Goal: Answer question/provide support

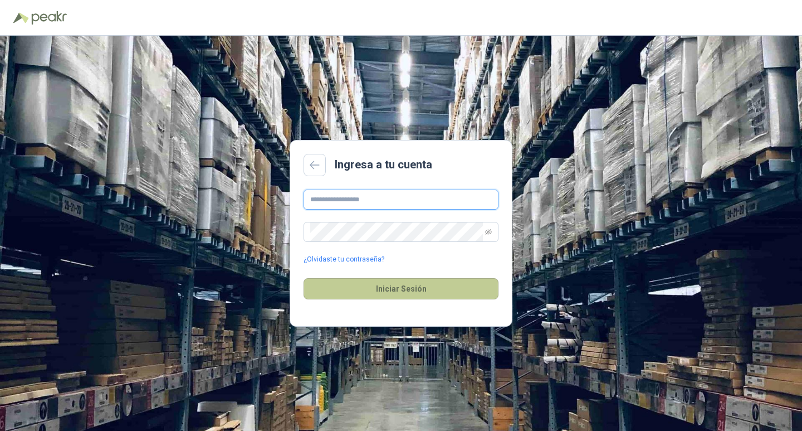
type input "**********"
click at [445, 295] on button "Iniciar Sesión" at bounding box center [401, 288] width 195 height 21
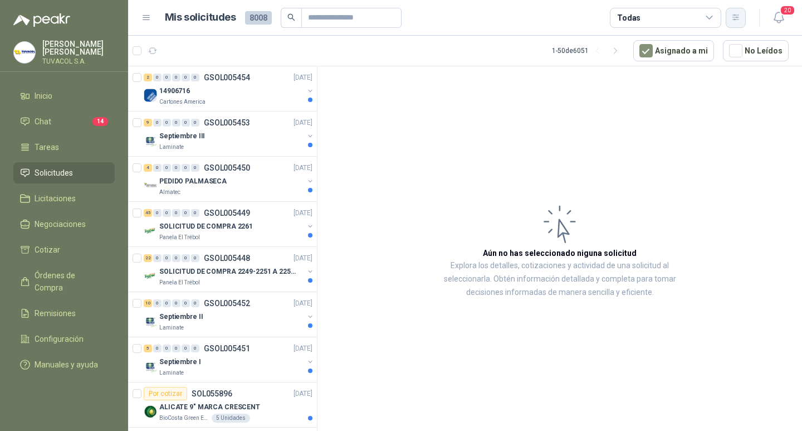
click at [734, 16] on icon "button" at bounding box center [736, 17] width 9 height 9
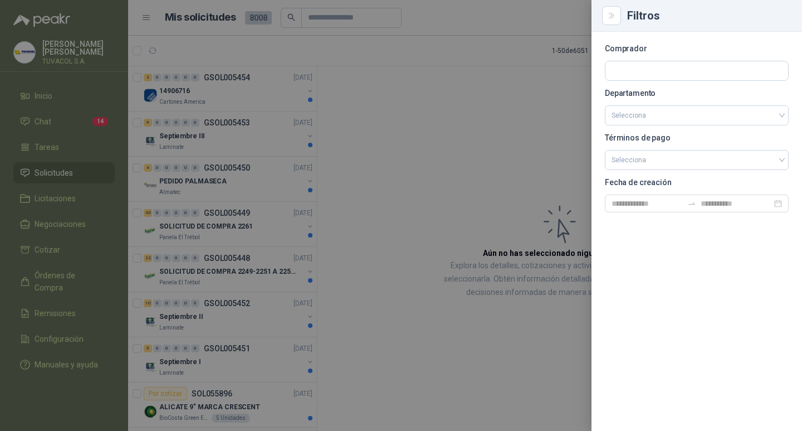
click at [655, 61] on div at bounding box center [697, 71] width 184 height 20
click at [652, 61] on input "text" at bounding box center [697, 70] width 183 height 19
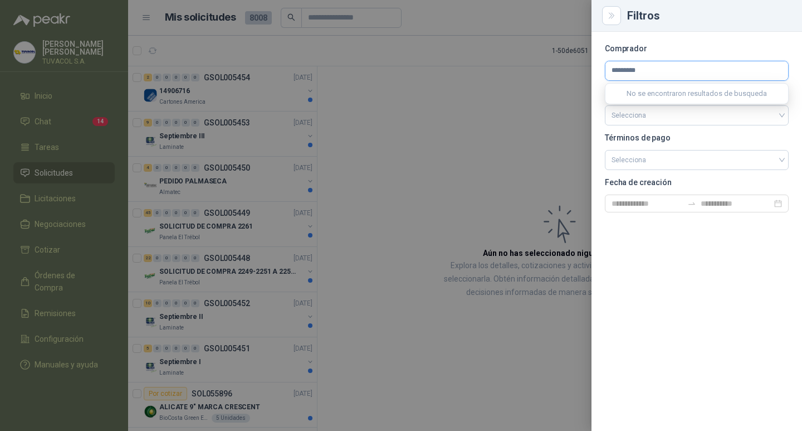
type input "*********"
click at [650, 95] on p "Panela El Trébol" at bounding box center [697, 94] width 133 height 7
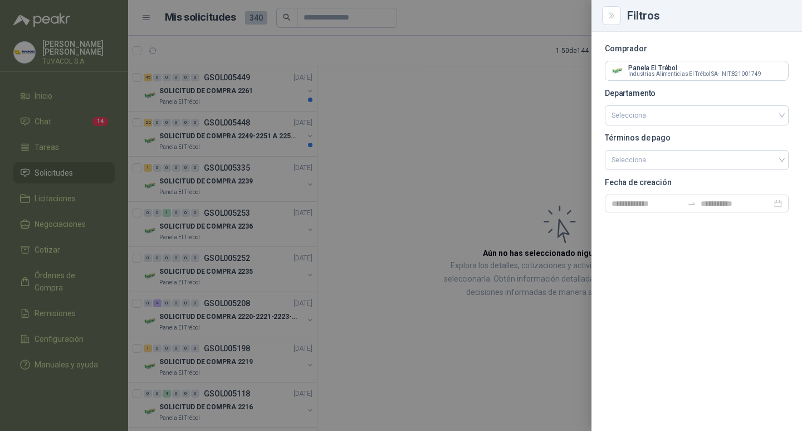
click at [465, 168] on div at bounding box center [401, 215] width 802 height 431
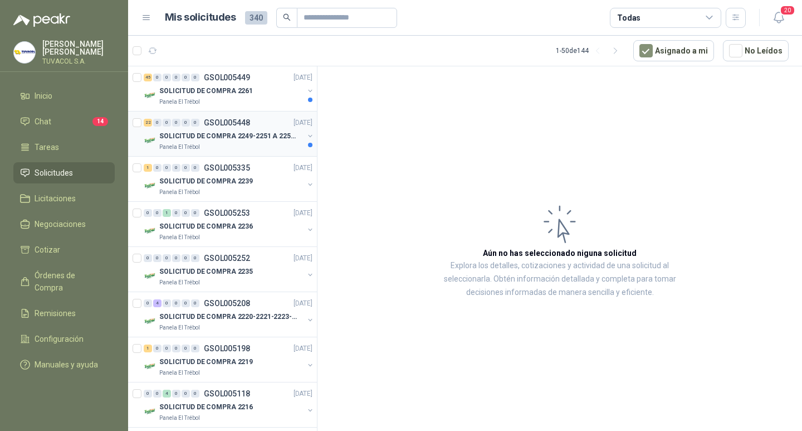
click at [191, 117] on div "22 0 0 0 0 0 GSOL005448 [DATE]" at bounding box center [229, 122] width 171 height 13
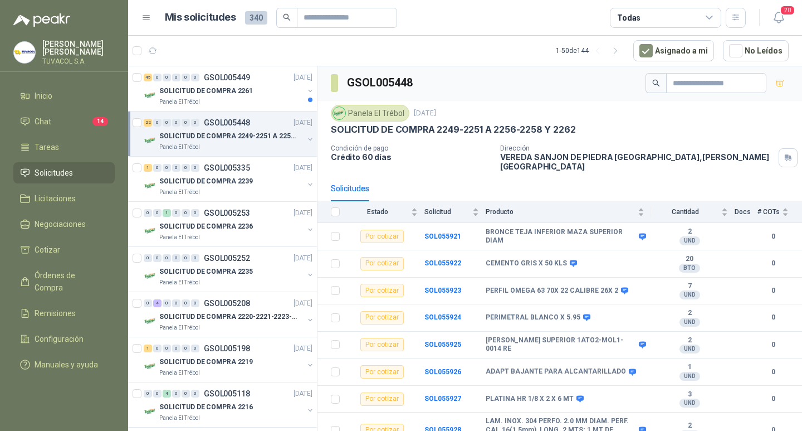
scroll to position [391, 0]
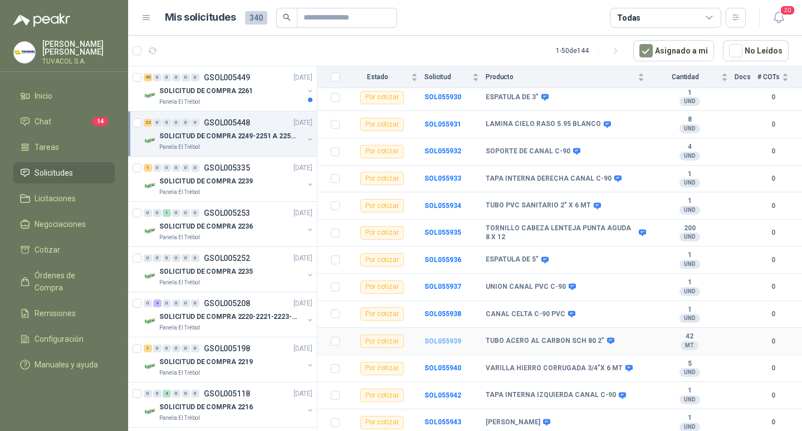
click at [445, 337] on b "SOL055939" at bounding box center [443, 341] width 37 height 8
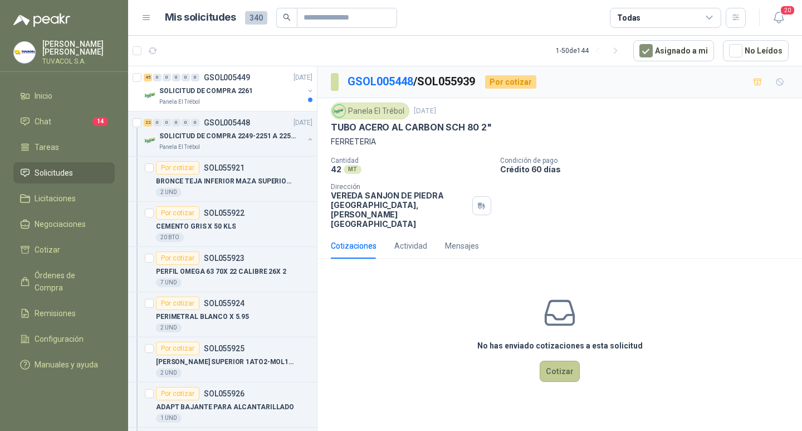
click at [554, 380] on button "Cotizar" at bounding box center [560, 371] width 40 height 21
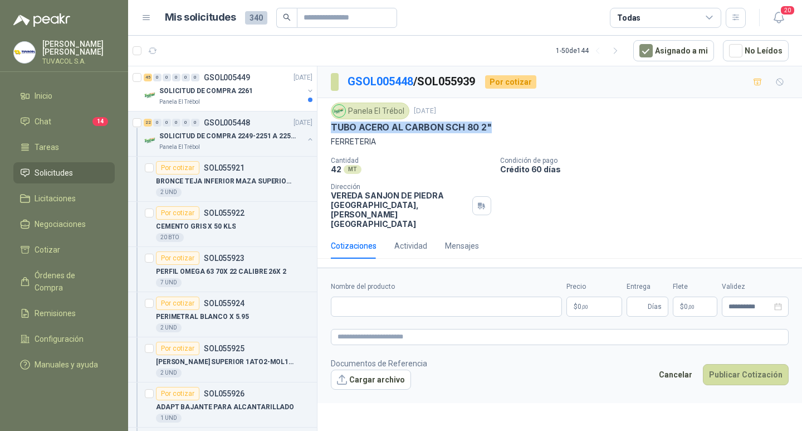
drag, startPoint x: 492, startPoint y: 125, endPoint x: 318, endPoint y: 125, distance: 173.9
click at [318, 125] on div "Panela El Trébol [DATE] TUBO ACERO AL CARBON SCH 80 2" FERRETERIA Cantidad 42 M…" at bounding box center [560, 165] width 485 height 135
copy p "TUBO ACERO AL CARBON SCH 80 2""
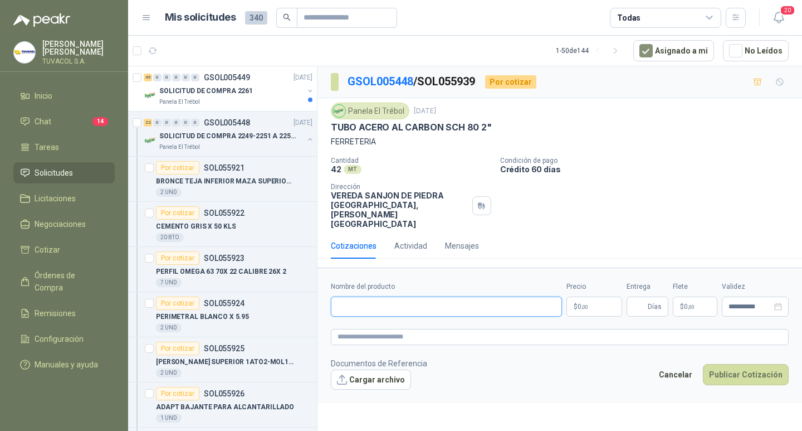
click at [497, 308] on input "Nombre del producto" at bounding box center [446, 306] width 231 height 20
paste input "**********"
type input "**********"
click at [600, 312] on p "$ 0 ,00" at bounding box center [595, 306] width 56 height 20
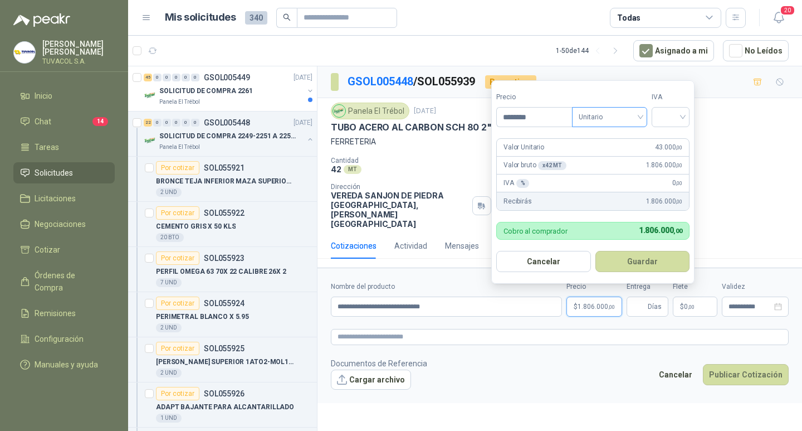
click at [608, 111] on span "Unitario" at bounding box center [610, 117] width 62 height 17
type input "********"
click at [610, 138] on div "Unitario" at bounding box center [611, 140] width 57 height 12
click at [683, 108] on input "search" at bounding box center [671, 116] width 25 height 17
click at [679, 143] on div "19%" at bounding box center [673, 140] width 21 height 12
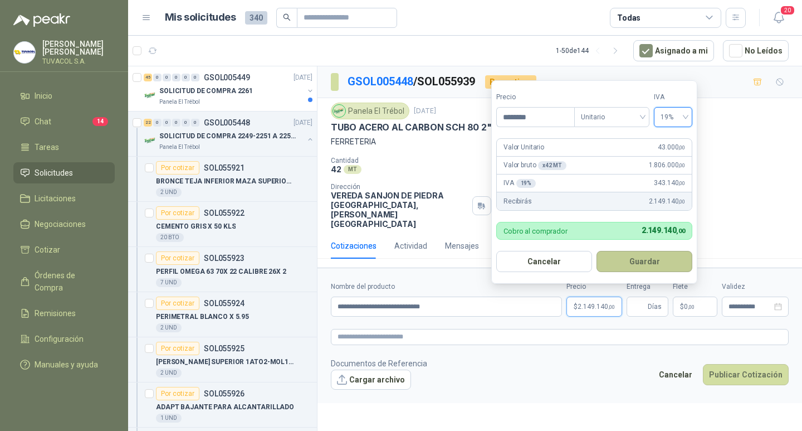
click at [661, 267] on button "Guardar" at bounding box center [645, 261] width 96 height 21
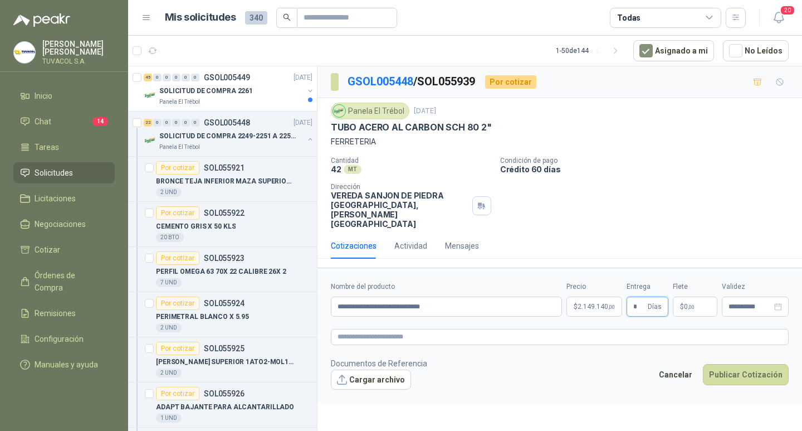
type input "*"
click at [689, 322] on form "**********" at bounding box center [560, 334] width 485 height 135
click at [689, 316] on p "$ 0 ,00" at bounding box center [695, 306] width 45 height 20
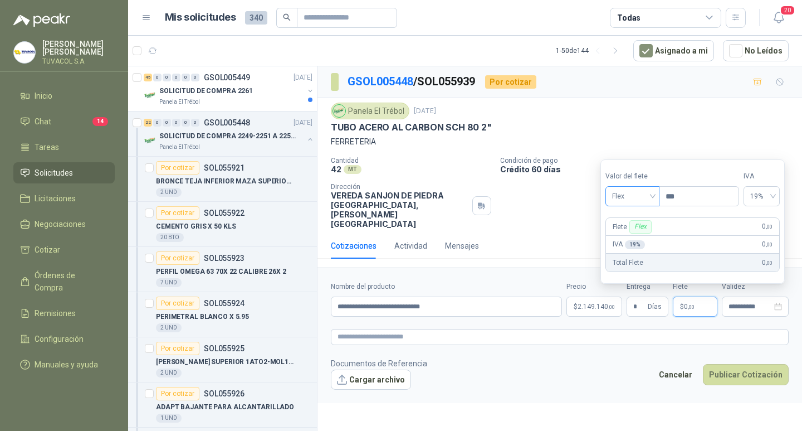
click at [624, 200] on span "Flex" at bounding box center [632, 196] width 41 height 17
click at [631, 240] on div "Incluido" at bounding box center [634, 237] width 38 height 12
click at [753, 382] on button "Publicar Cotización" at bounding box center [746, 374] width 86 height 21
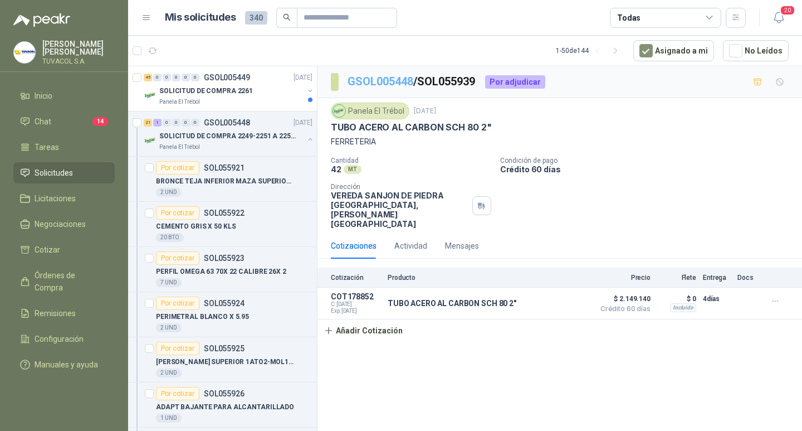
click at [371, 76] on link "GSOL005448" at bounding box center [381, 81] width 66 height 13
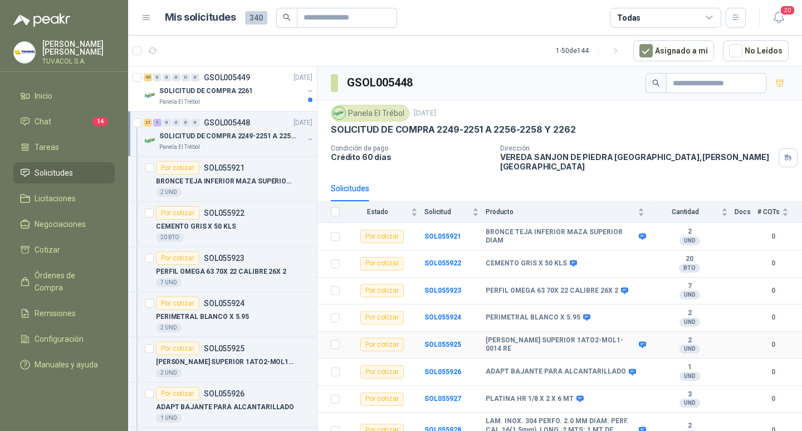
scroll to position [391, 0]
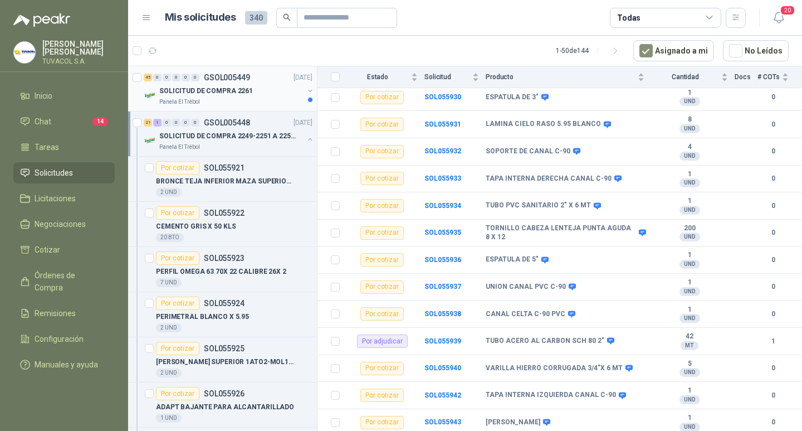
click at [236, 89] on p "SOLICITUD DE COMPRA 2261" at bounding box center [206, 91] width 94 height 11
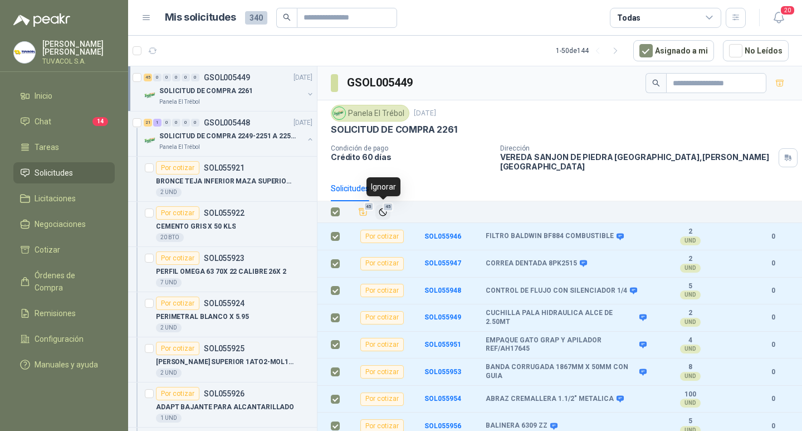
click at [385, 209] on span "45" at bounding box center [388, 206] width 11 height 9
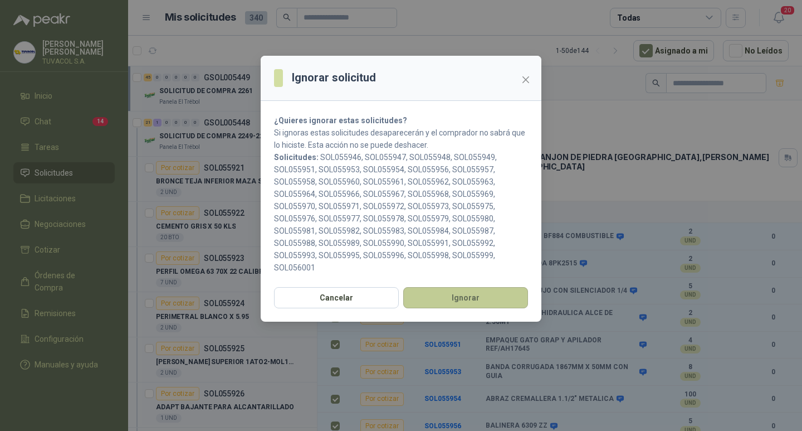
click at [485, 298] on button "Ignorar" at bounding box center [465, 297] width 125 height 21
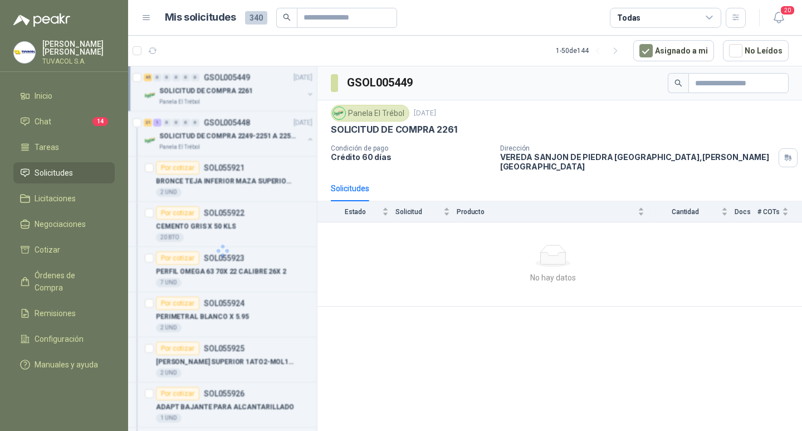
click at [85, 45] on p "[PERSON_NAME]" at bounding box center [78, 48] width 72 height 16
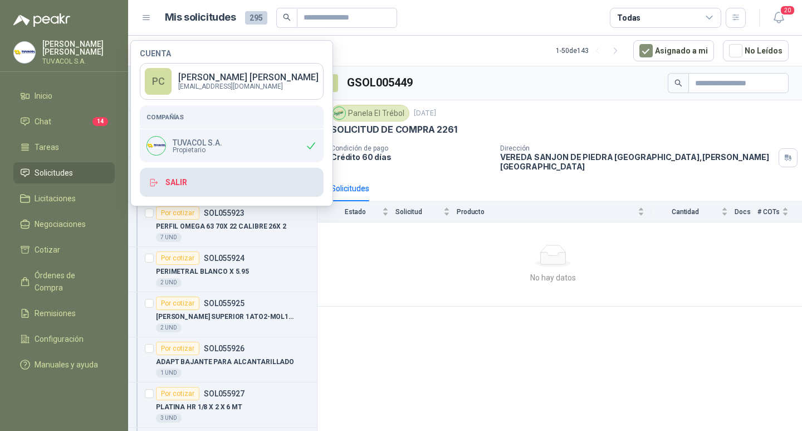
click at [212, 182] on button "Salir" at bounding box center [232, 182] width 184 height 29
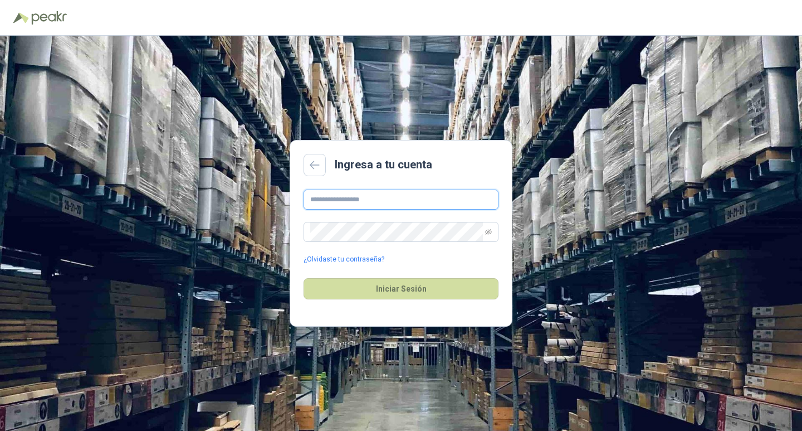
type input "**********"
